Goal: Task Accomplishment & Management: Manage account settings

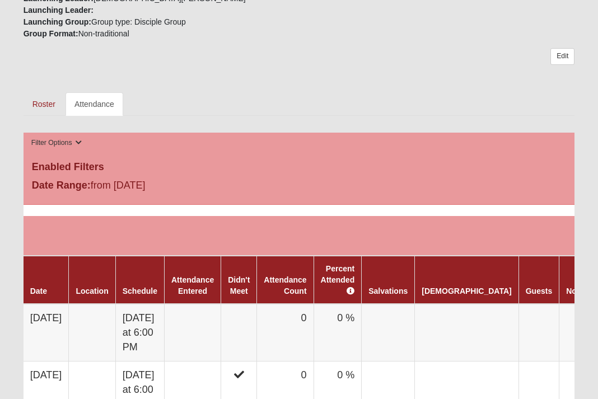
scroll to position [482, 0]
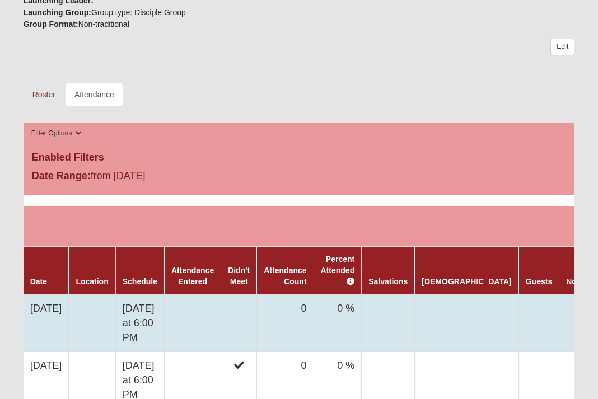
click at [55, 305] on td "[DATE]" at bounding box center [46, 324] width 45 height 58
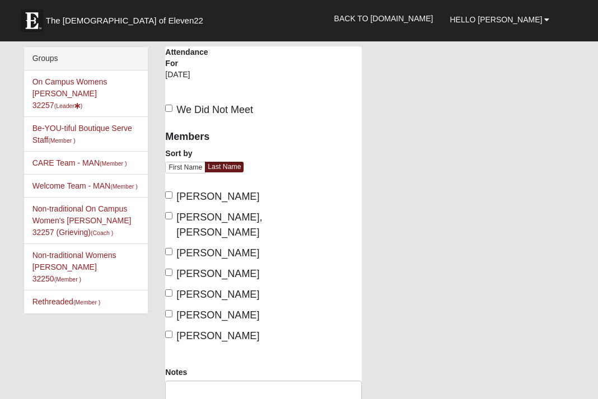
click at [170, 108] on input "We Did Not Meet" at bounding box center [168, 108] width 7 height 7
checkbox input "true"
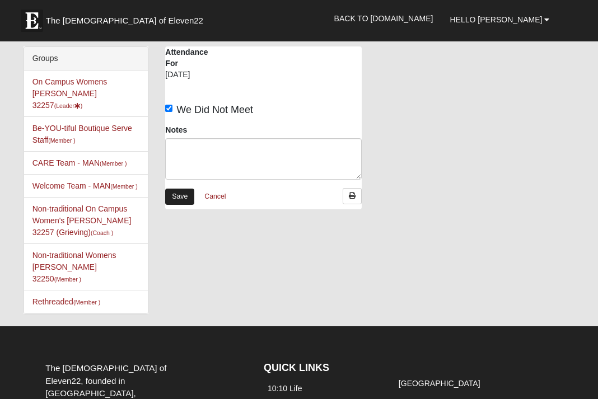
click at [182, 197] on link "Save" at bounding box center [179, 197] width 29 height 16
click at [105, 87] on li "On Campus Womens Monger 32257 (Leader ) Disciple Group" at bounding box center [86, 94] width 124 height 46
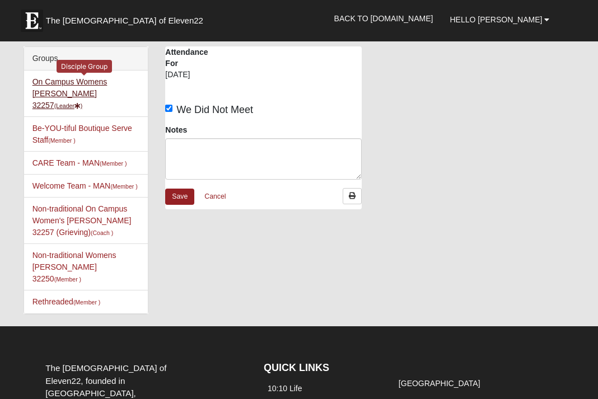
click at [108, 83] on link "On Campus Womens Monger 32257 (Leader )" at bounding box center [69, 93] width 75 height 32
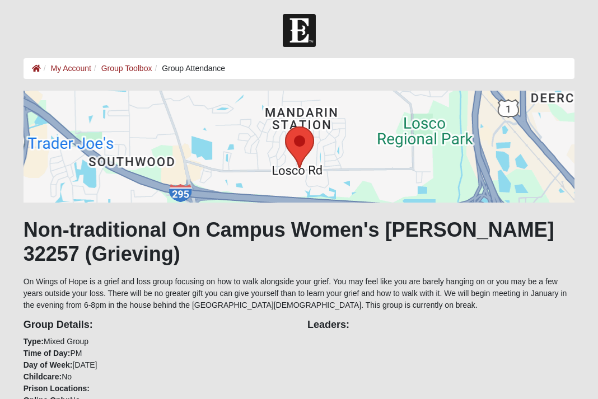
scroll to position [482, 0]
click at [70, 70] on link "My Account" at bounding box center [70, 68] width 40 height 9
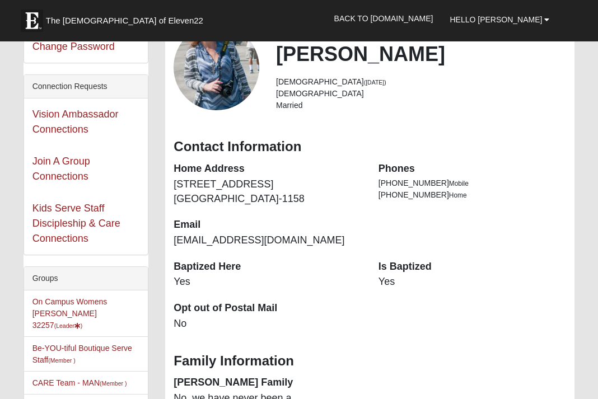
scroll to position [90, 0]
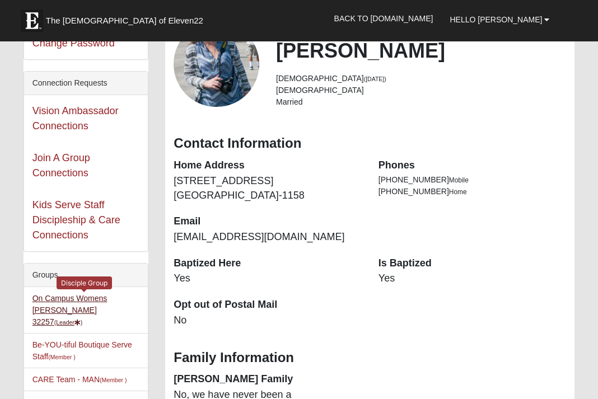
click at [108, 298] on link "On Campus Womens Monger 32257 (Leader )" at bounding box center [69, 310] width 75 height 32
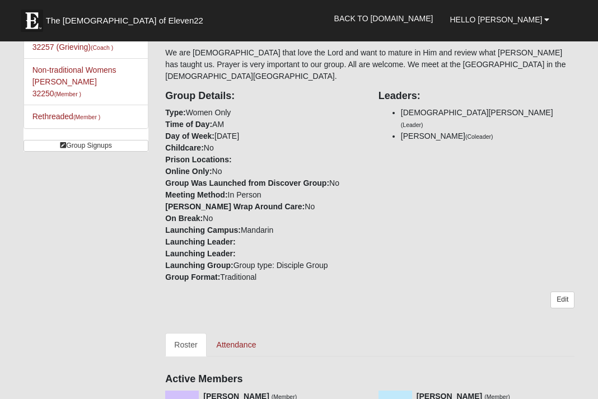
scroll to position [226, 0]
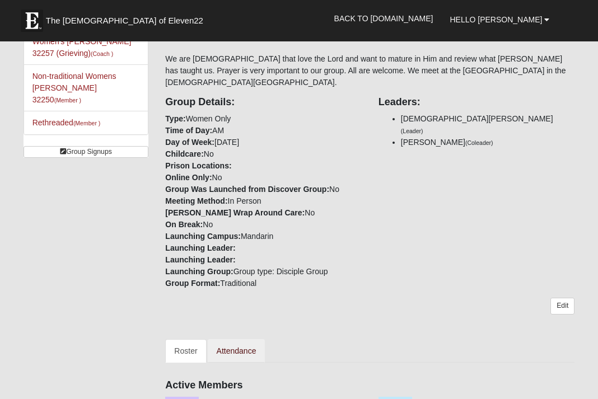
click at [234, 339] on link "Attendance" at bounding box center [237, 351] width 58 height 24
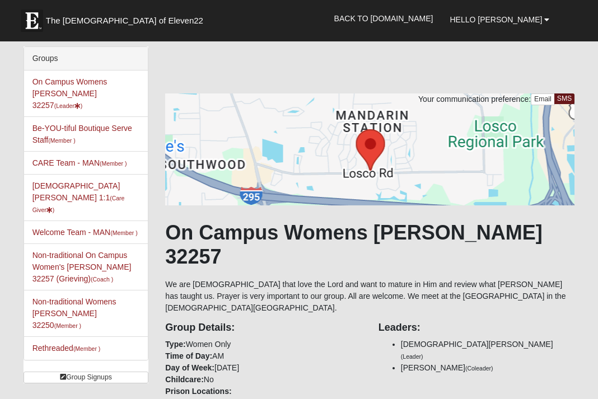
scroll to position [0, 0]
click at [413, 20] on link "Back to COE22.com" at bounding box center [384, 18] width 116 height 28
